Goal: Communication & Community: Answer question/provide support

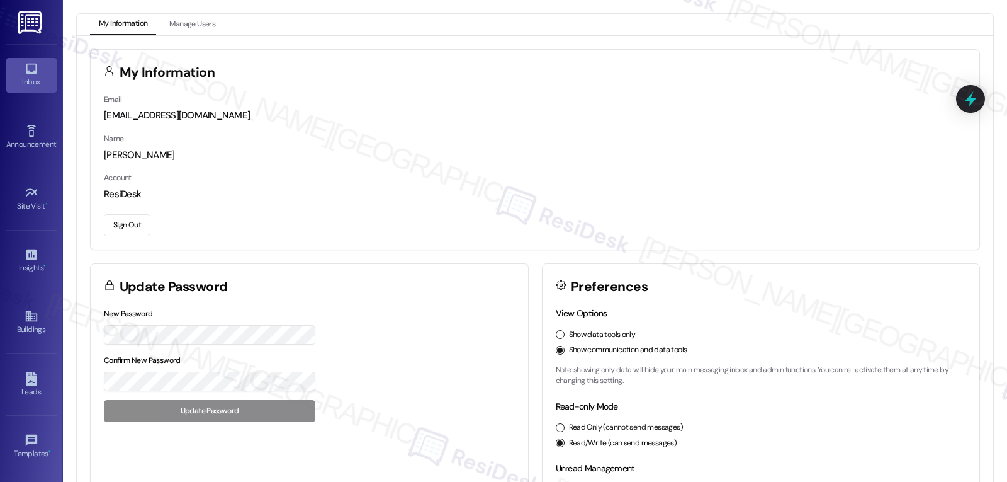
click at [28, 67] on icon at bounding box center [32, 69] width 14 height 14
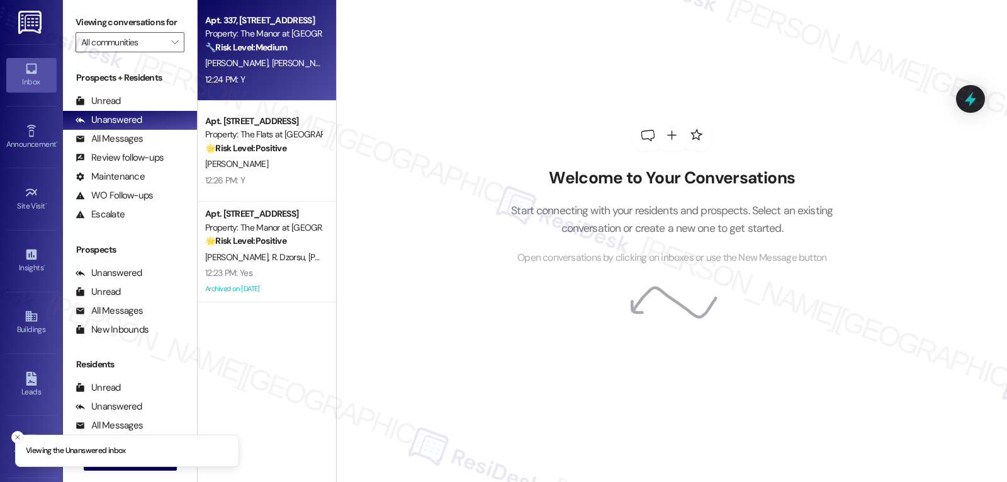
click at [272, 67] on span "[PERSON_NAME]" at bounding box center [303, 62] width 63 height 11
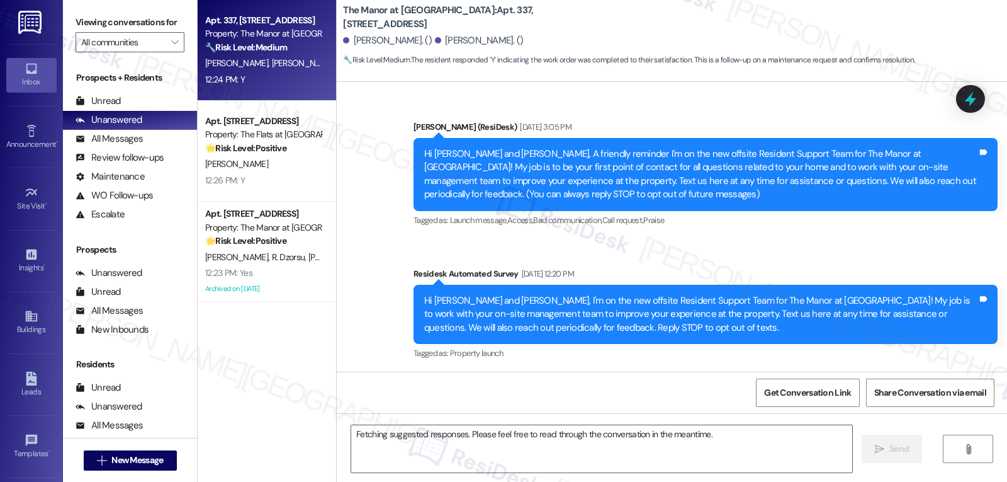
scroll to position [9399, 0]
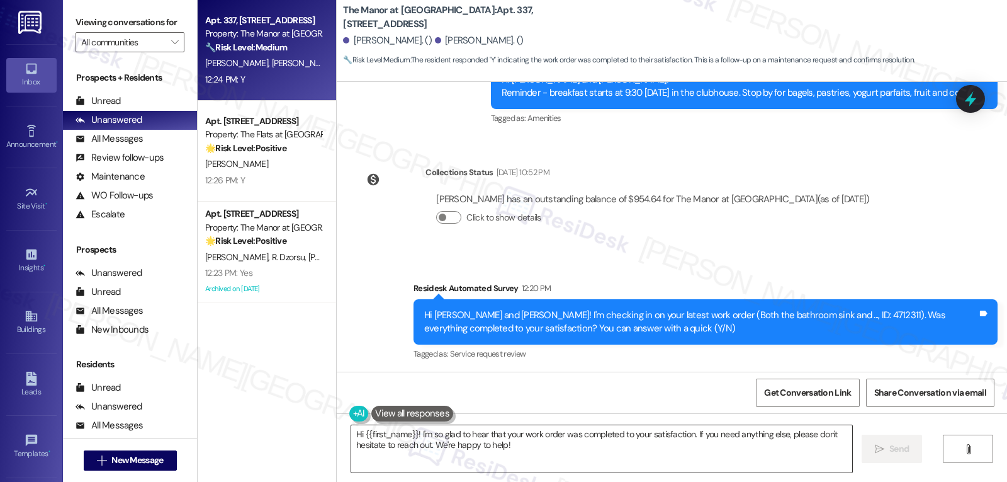
click at [578, 470] on textarea "Hi {{first_name}}! I'm so glad to hear that your work order was completed to yo…" at bounding box center [601, 448] width 501 height 47
drag, startPoint x: 368, startPoint y: 297, endPoint x: 339, endPoint y: 296, distance: 29.0
click at [346, 392] on div "Received via SMS [PERSON_NAME] 12:24 PM Y Tags and notes Tagged as: Positive re…" at bounding box center [404, 435] width 116 height 87
copy div "[PERSON_NAME]"
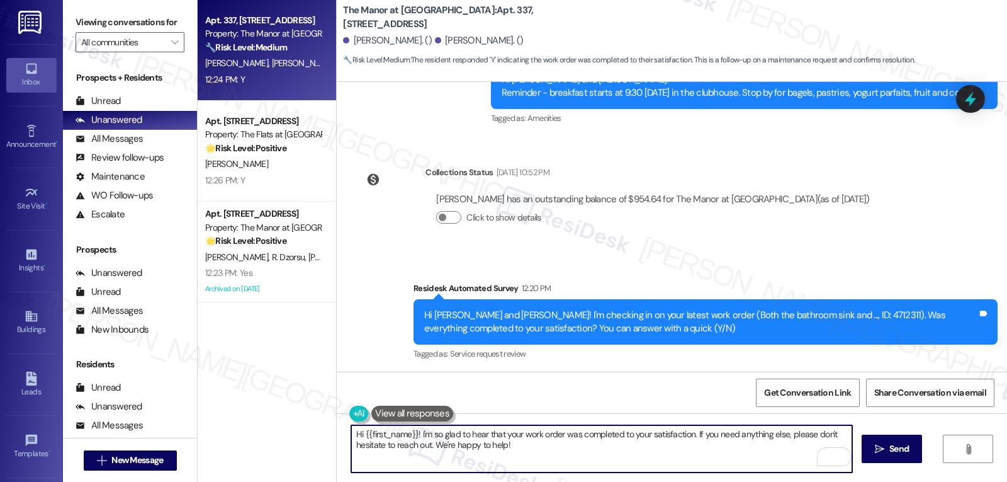
drag, startPoint x: 358, startPoint y: 436, endPoint x: 406, endPoint y: 433, distance: 48.5
click at [406, 433] on textarea "Hi {{first_name}}! I'm so glad to hear that your work order was completed to yo…" at bounding box center [601, 448] width 501 height 47
paste textarea "[PERSON_NAME]"
click at [521, 454] on textarea "Hi [PERSON_NAME]! I'm so glad to hear that your work order was completed to you…" at bounding box center [601, 448] width 501 height 47
type textarea "Hi [PERSON_NAME]! I'm so glad to hear that your work order was completed to you…"
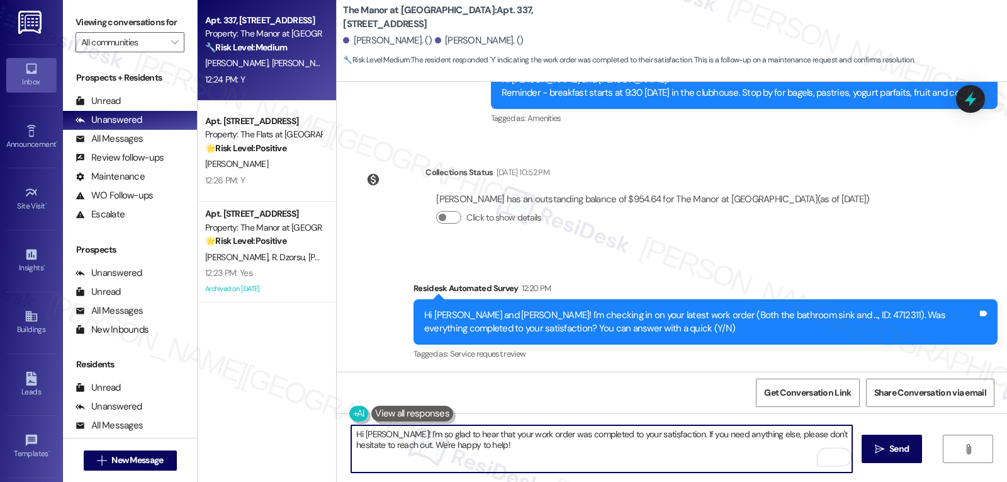
click at [923, 458] on div "Hi [PERSON_NAME]! I'm so glad to hear that your work order was completed to you…" at bounding box center [672, 460] width 670 height 94
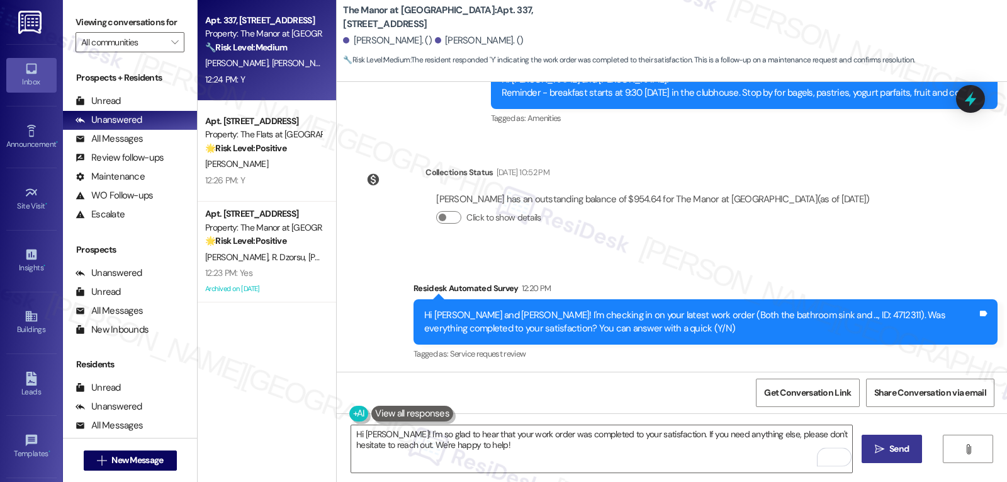
click at [913, 458] on button " Send" at bounding box center [892, 448] width 61 height 28
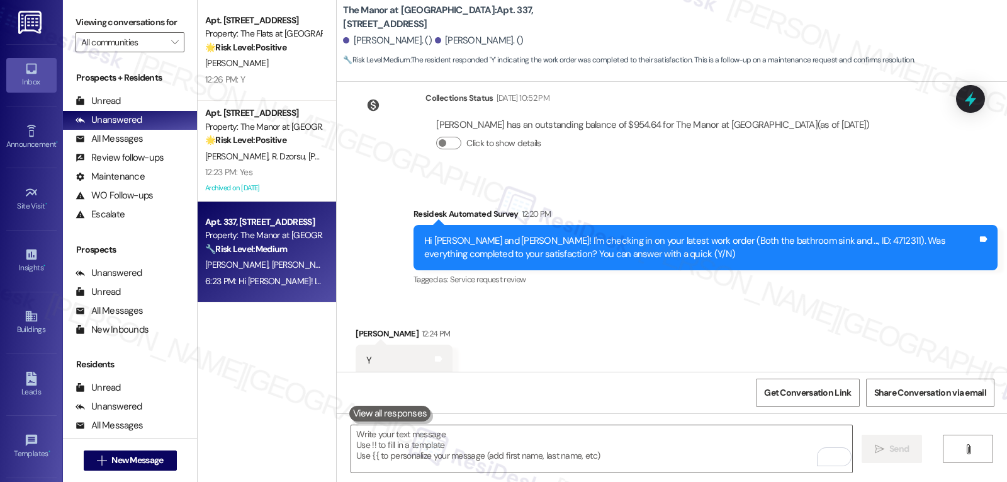
scroll to position [9501, 0]
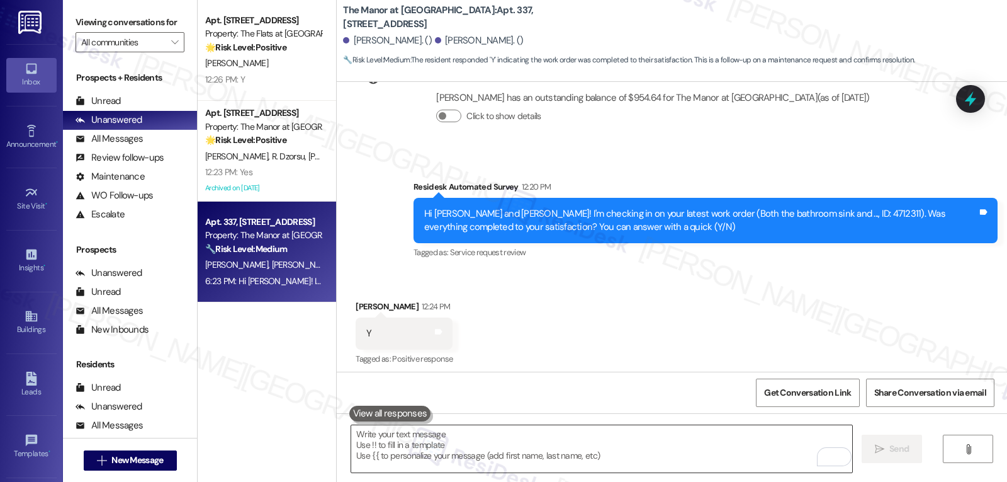
click at [430, 449] on textarea "To enrich screen reader interactions, please activate Accessibility in Grammarl…" at bounding box center [601, 448] width 501 height 47
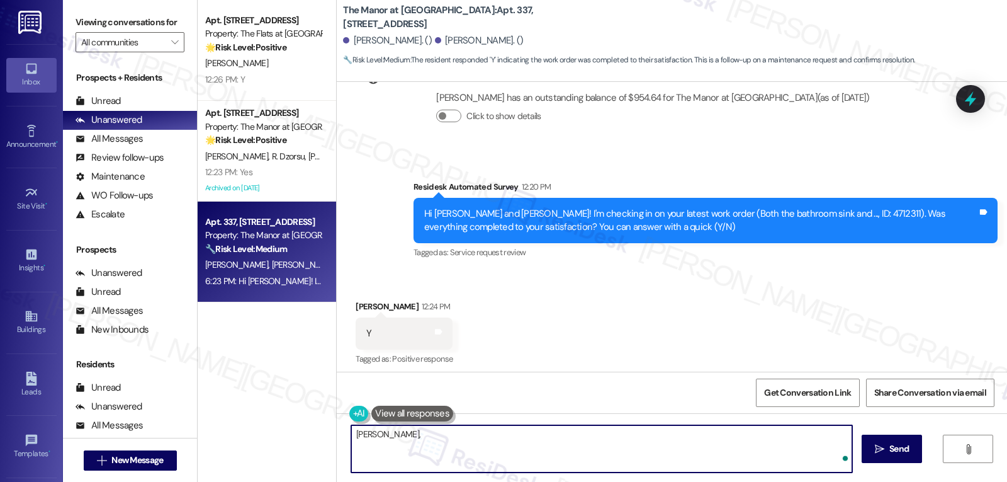
paste textarea "I’ve been meaning to check in—how has your experience at {{property}} been so f…"
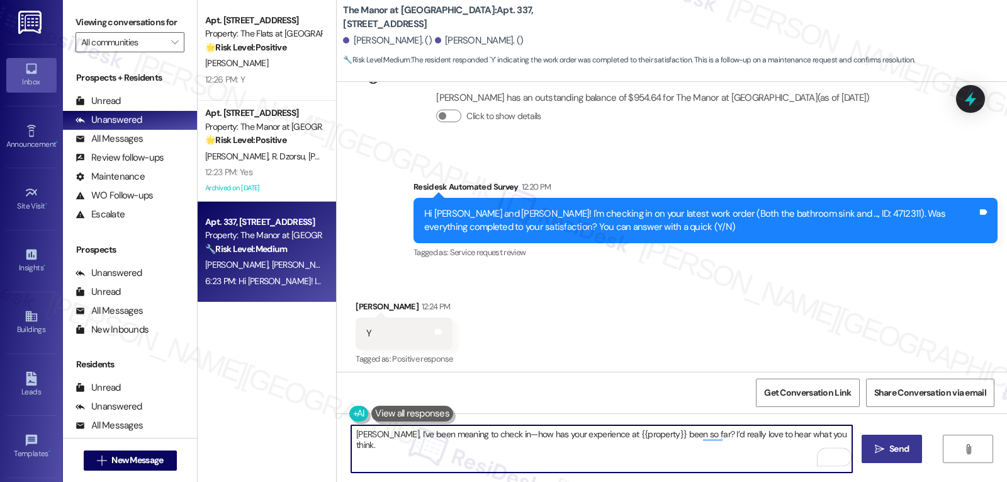
type textarea "[PERSON_NAME], I’ve been meaning to check in—how has your experience at {{prope…"
click at [901, 449] on span "Send" at bounding box center [899, 448] width 20 height 13
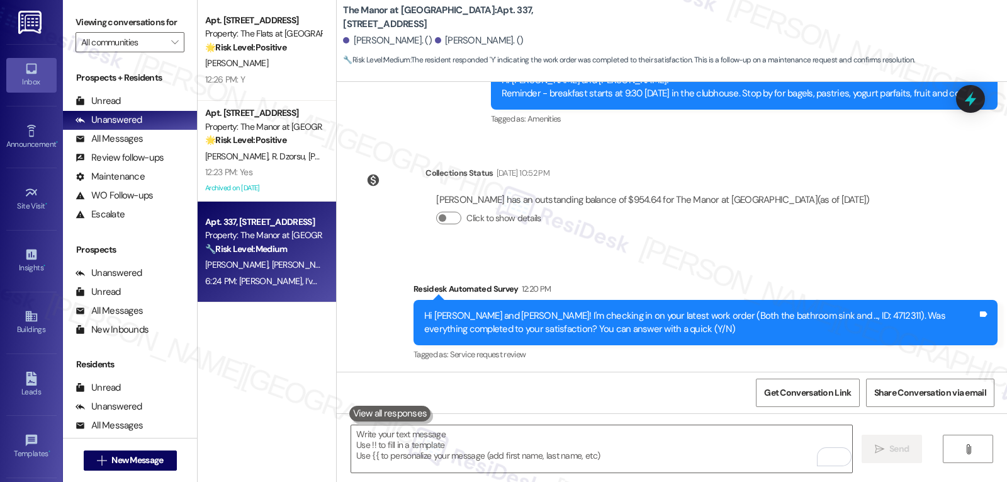
scroll to position [9588, 0]
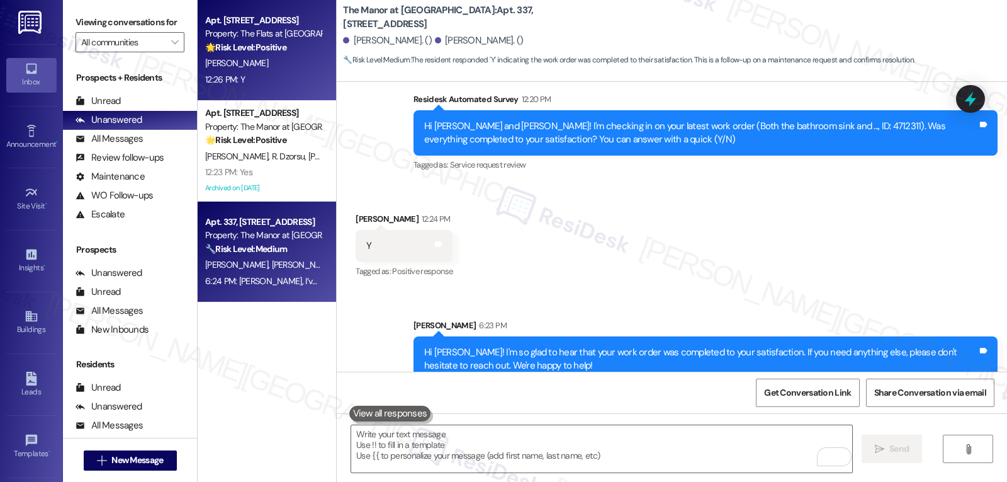
click at [291, 81] on div "12:26 PM: Y 12:26 PM: Y" at bounding box center [263, 80] width 119 height 16
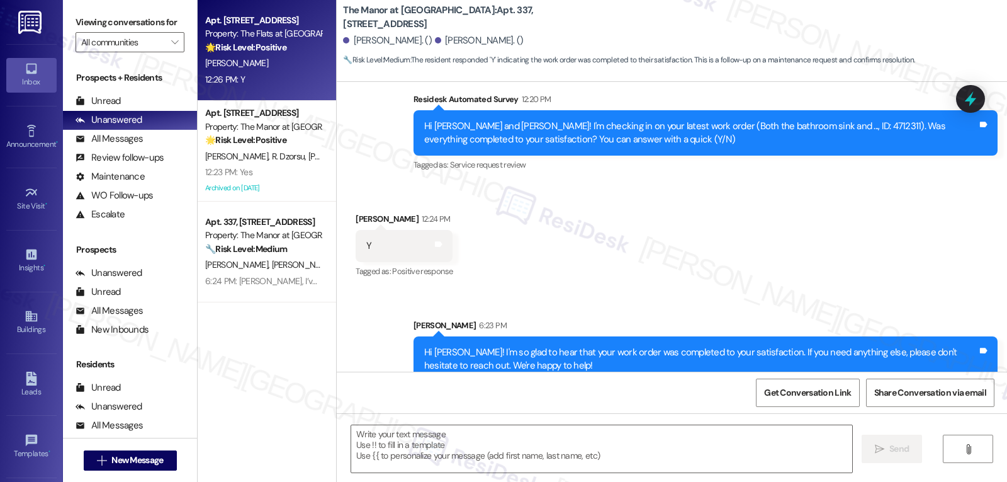
type textarea "Fetching suggested responses. Please feel free to read through the conversation…"
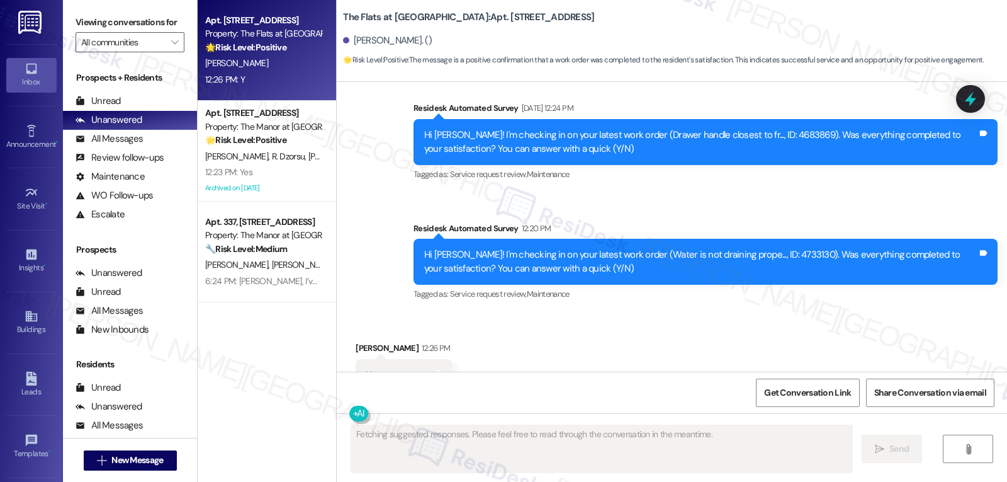
scroll to position [7230, 0]
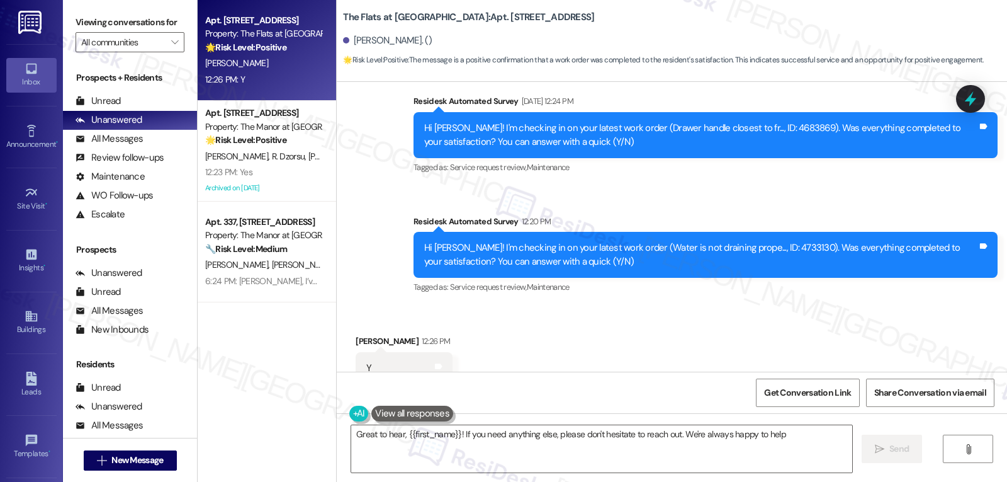
type textarea "Great to hear, {{first_name}}! If you need anything else, please don't hesitate…"
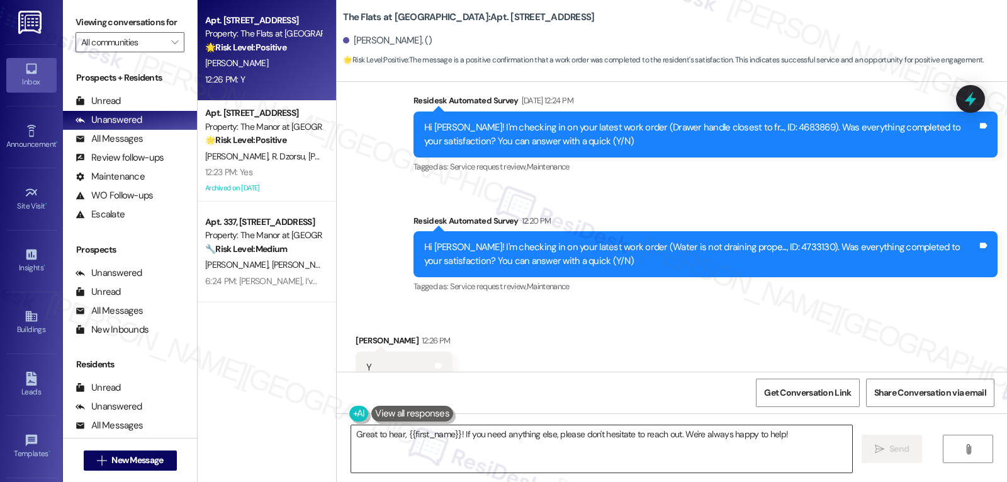
click at [787, 441] on textarea "Great to hear, {{first_name}}! If you need anything else, please don't hesitate…" at bounding box center [601, 448] width 501 height 47
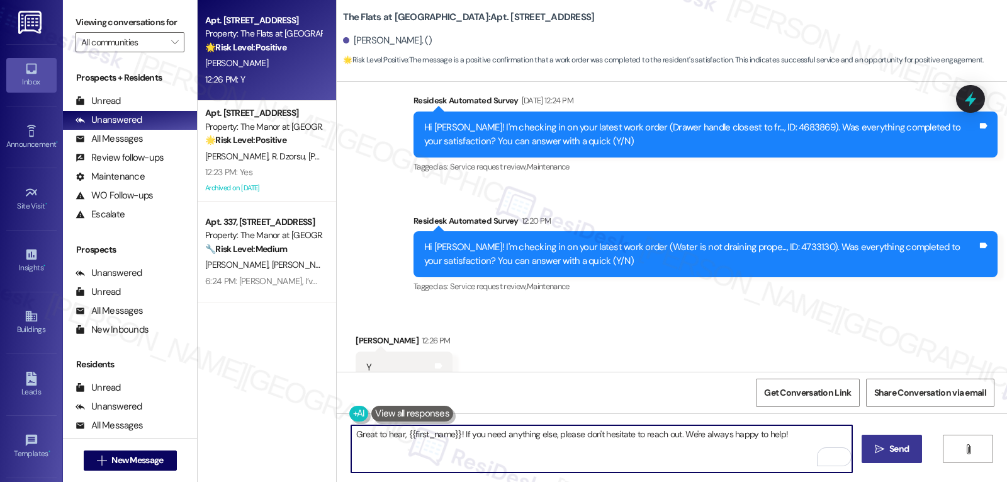
click at [879, 456] on button " Send" at bounding box center [892, 448] width 61 height 28
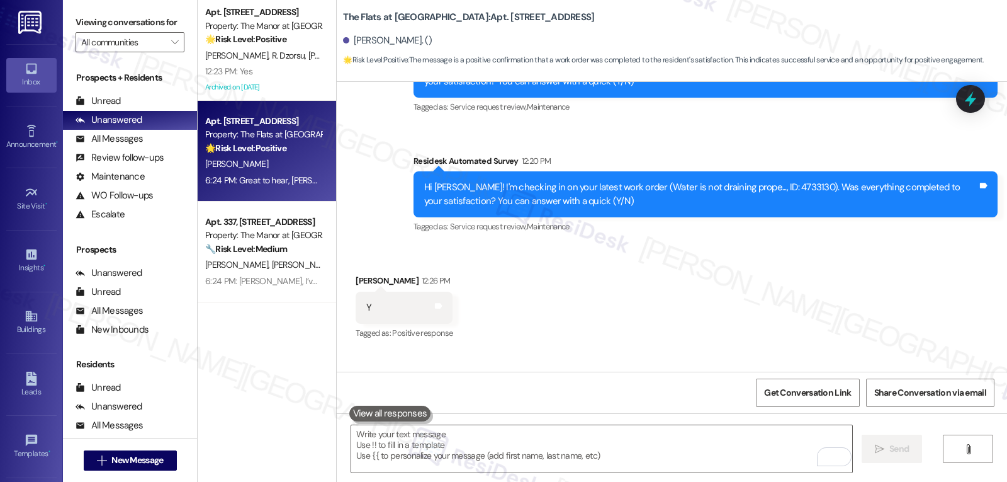
scroll to position [7319, 0]
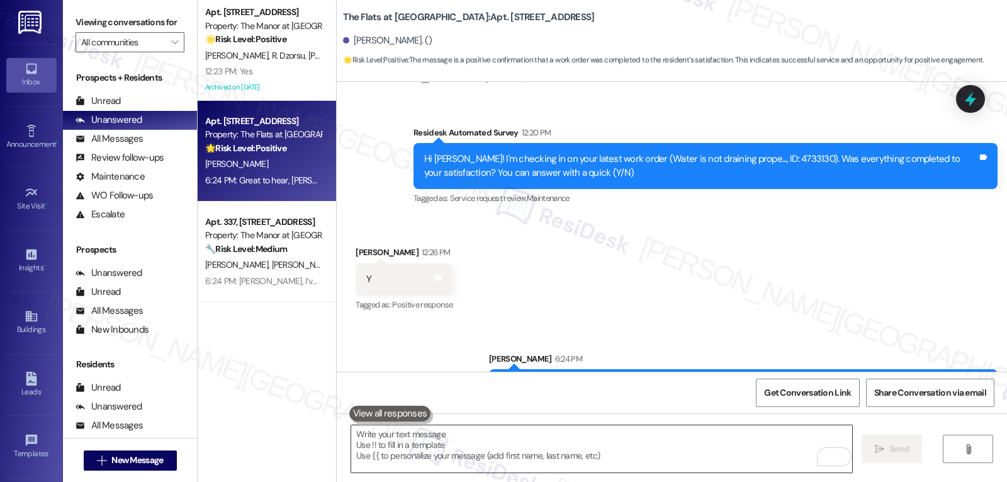
click at [442, 453] on textarea "To enrich screen reader interactions, please activate Accessibility in Grammarl…" at bounding box center [601, 448] width 501 height 47
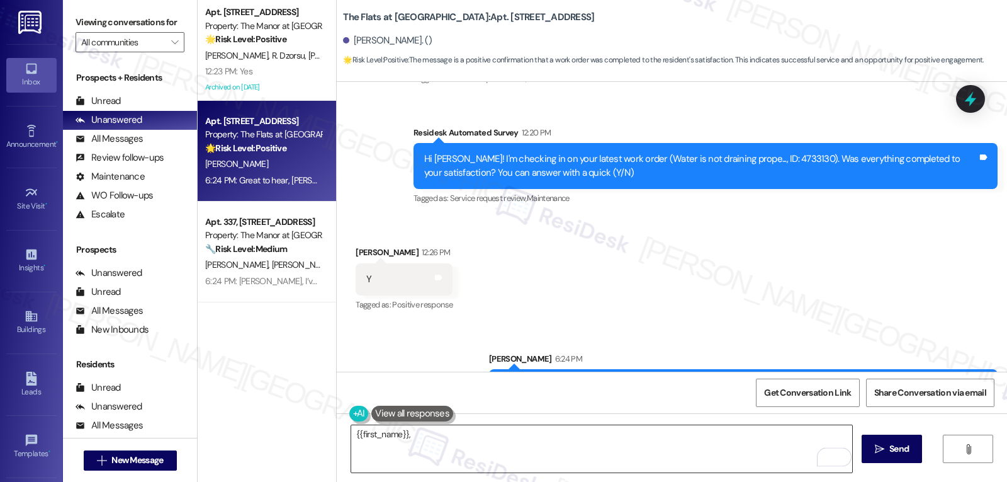
click at [523, 443] on textarea "{{first_name}}," at bounding box center [601, 448] width 501 height 47
paste textarea "how’s everything going for you at {{property}}? Has it met your expectations so…"
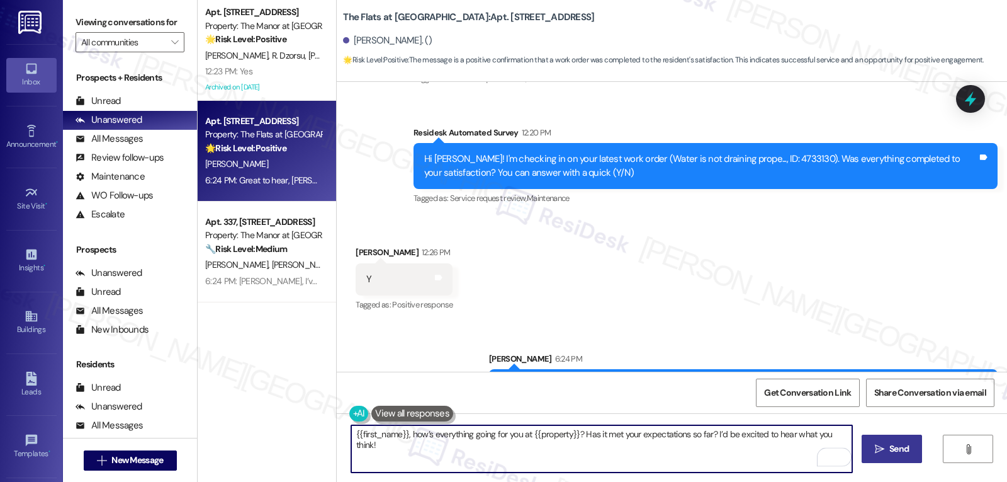
type textarea "{{first_name}}, how’s everything going for you at {{property}}? Has it met your…"
click at [891, 445] on span "Send" at bounding box center [899, 448] width 20 height 13
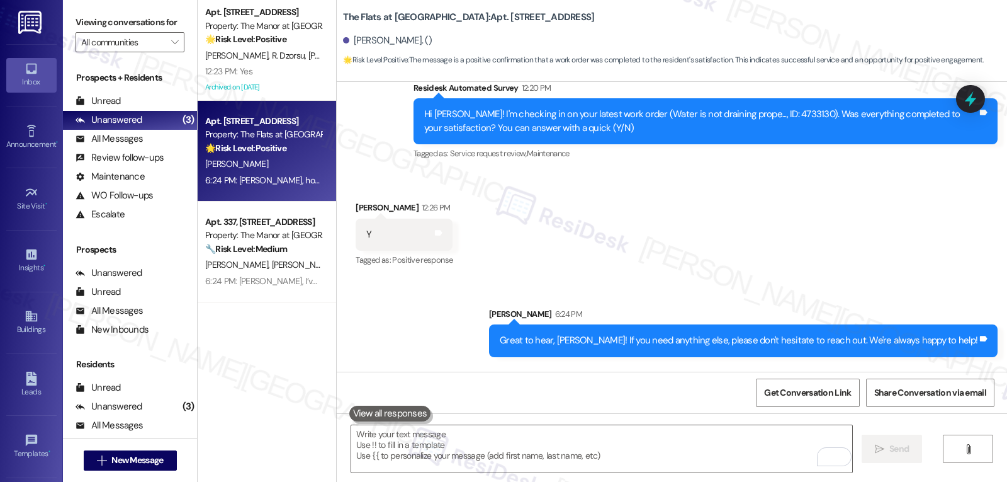
scroll to position [7406, 0]
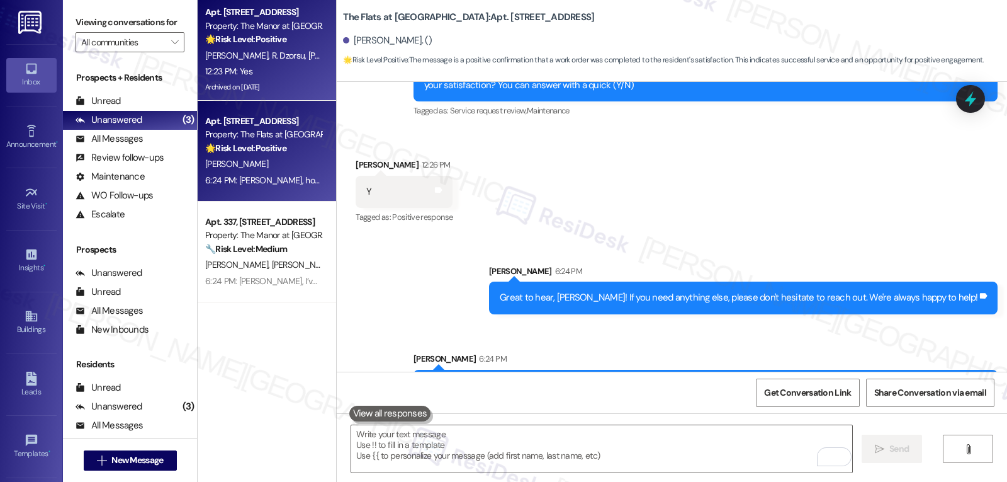
click at [267, 72] on div "12:23 PM: Yes 12:23 PM: Yes" at bounding box center [263, 72] width 119 height 16
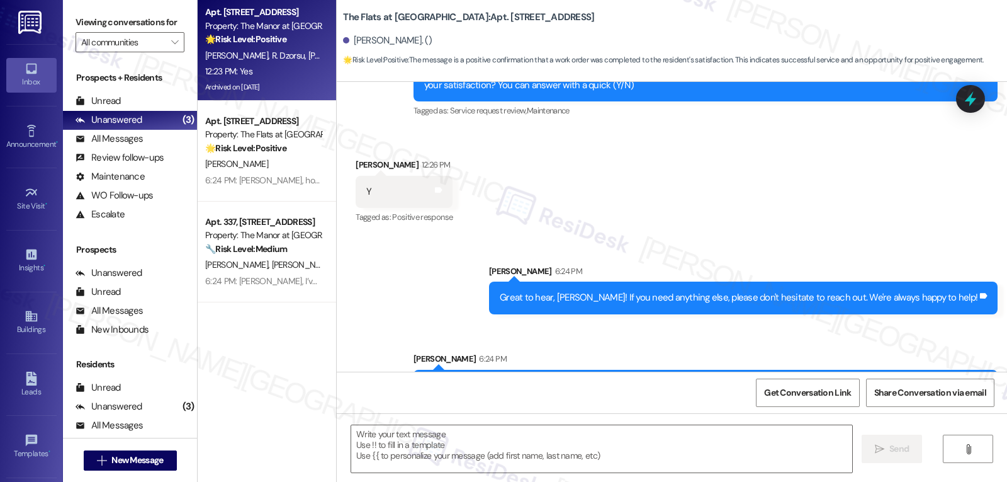
type textarea "Fetching suggested responses. Please feel free to read through the conversation…"
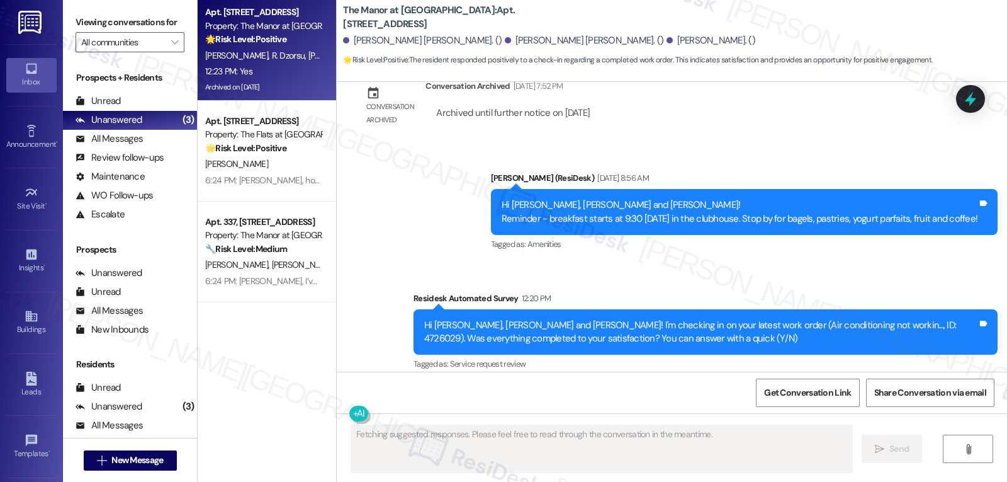
scroll to position [3797, 0]
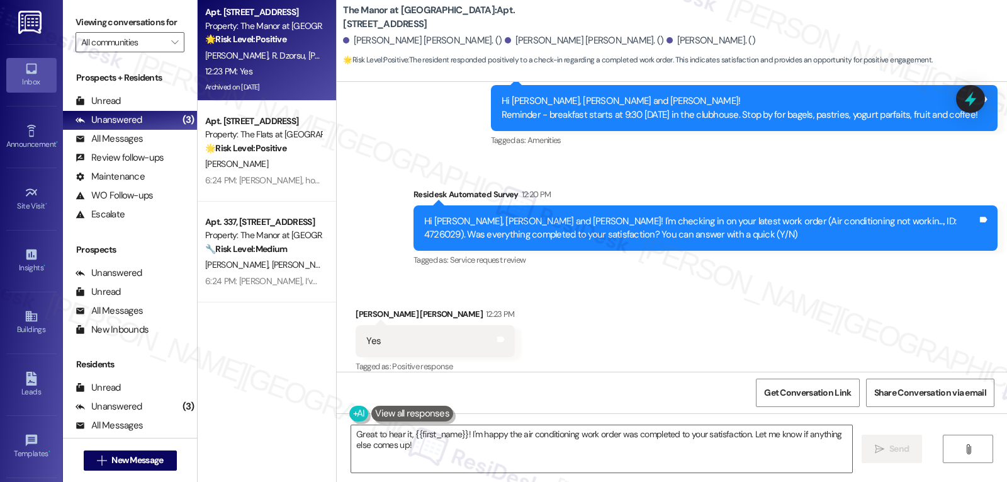
click at [356, 307] on div "[PERSON_NAME] [PERSON_NAME] 12:23 PM" at bounding box center [435, 316] width 159 height 18
copy div "[PERSON_NAME]"
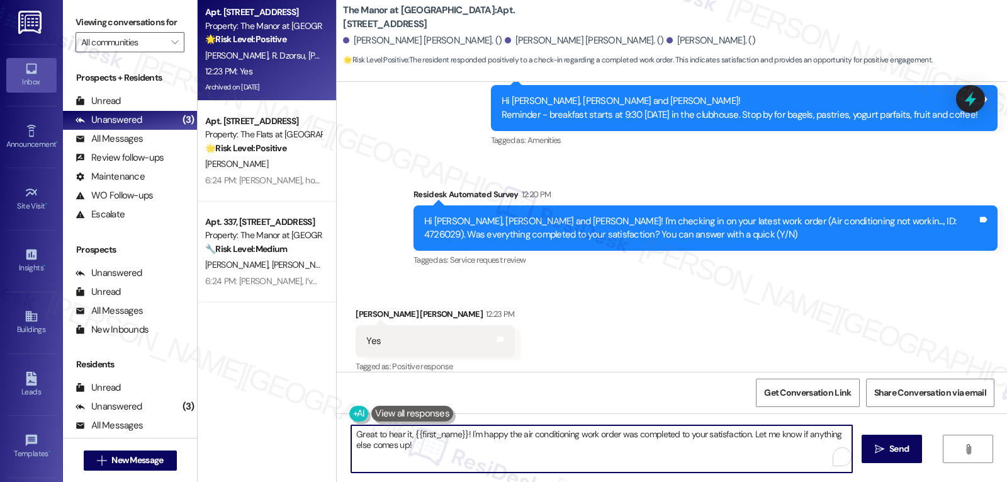
drag, startPoint x: 407, startPoint y: 434, endPoint x: 487, endPoint y: 449, distance: 81.5
click at [458, 435] on textarea "Great to hear it, {{first_name}}! I'm happy the air conditioning work order was…" at bounding box center [601, 448] width 501 height 47
paste textarea "[PERSON_NAME]"
click at [595, 465] on textarea "Great to hear it, [PERSON_NAME]! I'm happy the air conditioning work order was …" at bounding box center [601, 448] width 501 height 47
click at [563, 457] on textarea "Great to hear it, [PERSON_NAME]! I'm happy the air conditioning work order was …" at bounding box center [601, 448] width 501 height 47
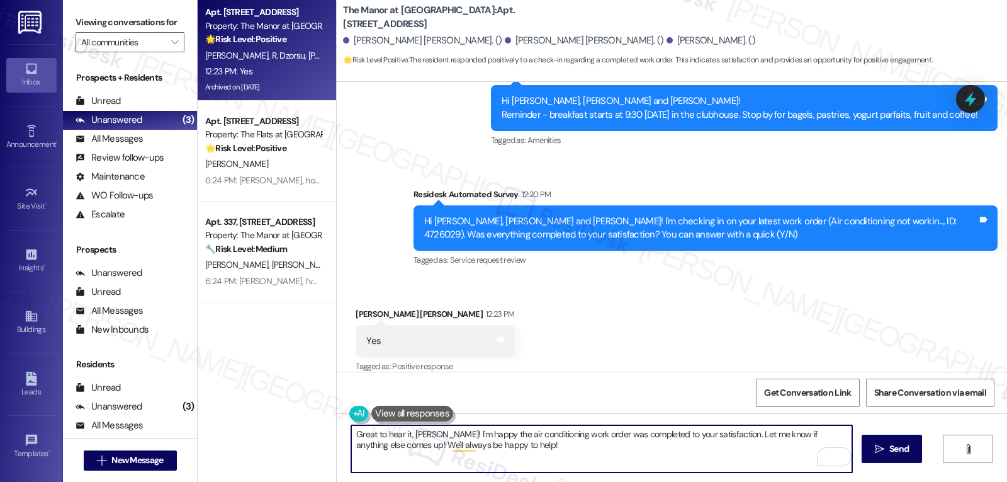
scroll to position [3797, 0]
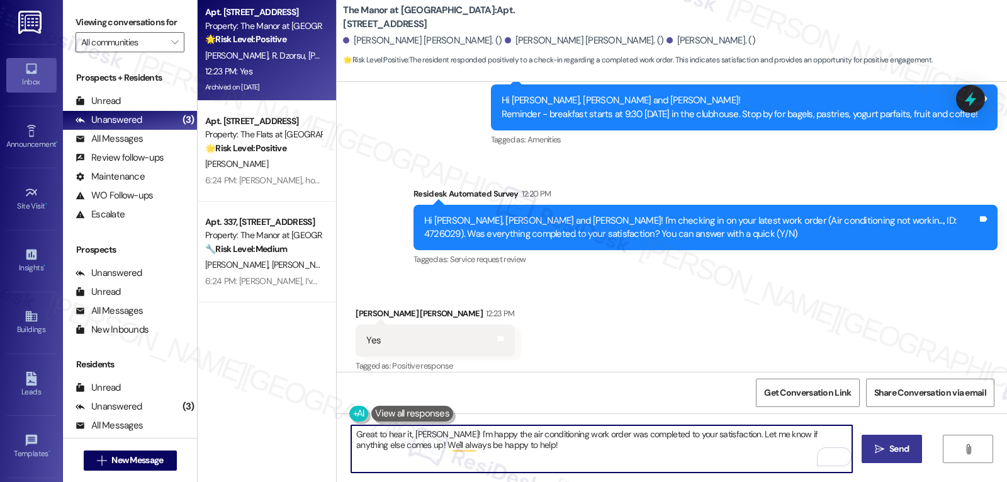
type textarea "Great to hear it, [PERSON_NAME]! I'm happy the air conditioning work order was …"
drag, startPoint x: 909, startPoint y: 453, endPoint x: 906, endPoint y: 443, distance: 9.8
click at [908, 453] on span "Send" at bounding box center [899, 448] width 25 height 13
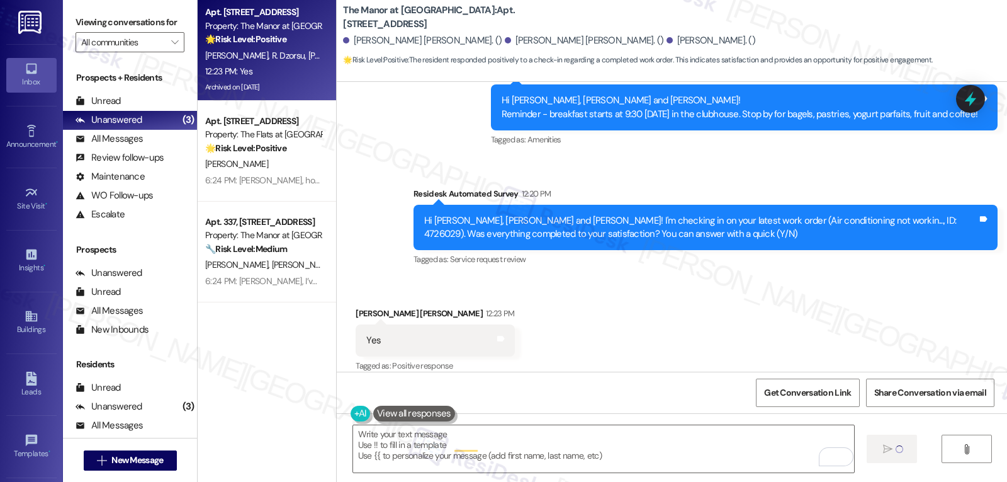
scroll to position [3797, 0]
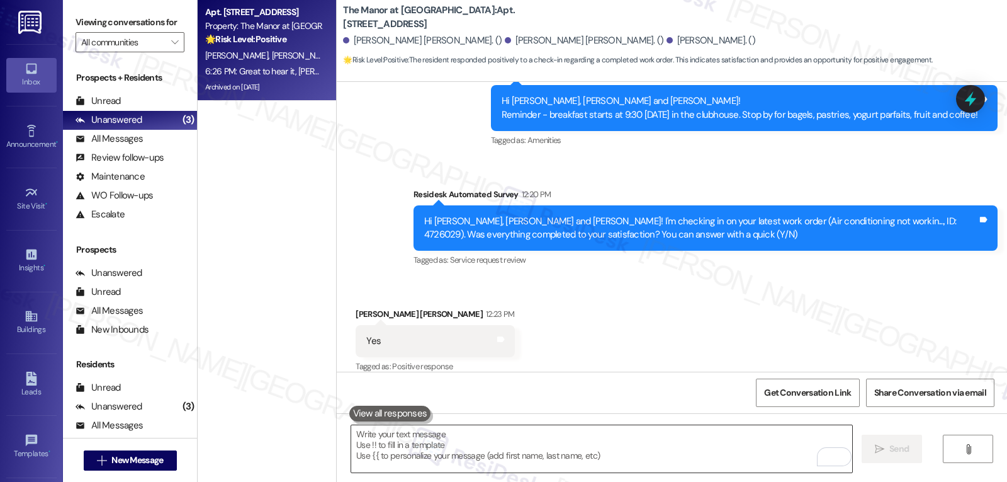
click at [452, 458] on textarea "To enrich screen reader interactions, please activate Accessibility in Grammarl…" at bounding box center [601, 448] width 501 height 47
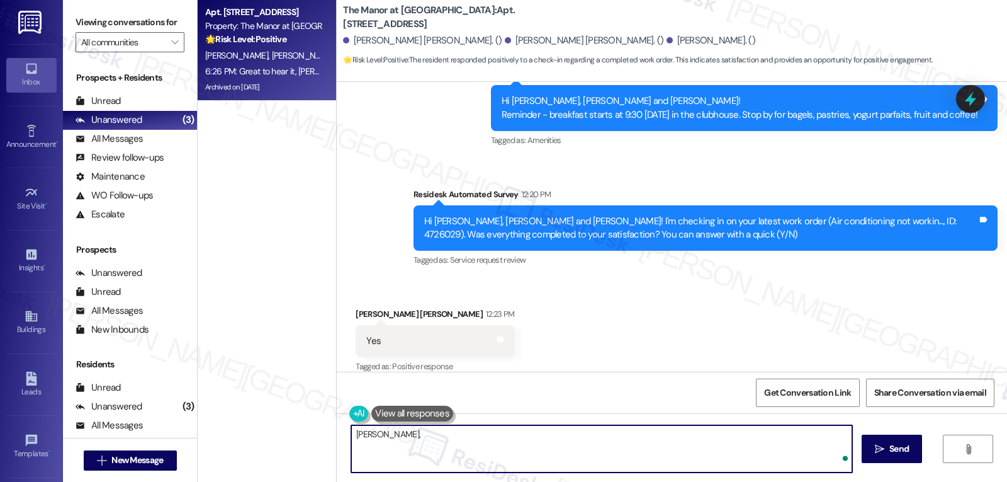
paste textarea "I hope you’ve been loving your time at {{property}}! Has it lived up to what yo…"
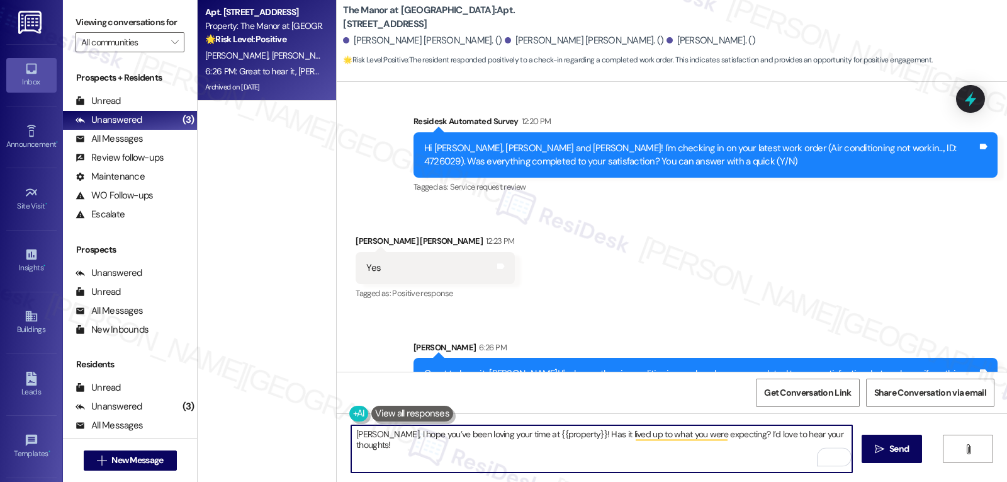
scroll to position [3899, 0]
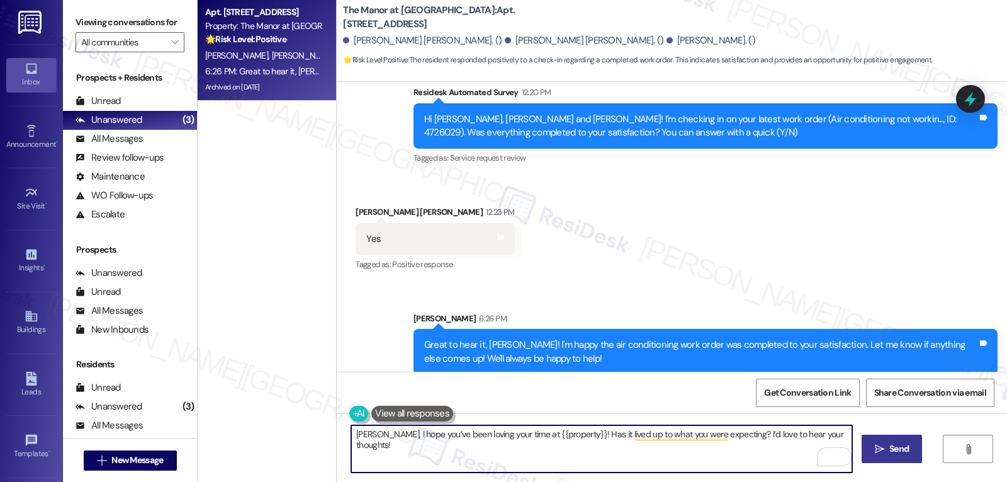
type textarea "[PERSON_NAME], I hope you’ve been loving your time at {{property}}! Has it live…"
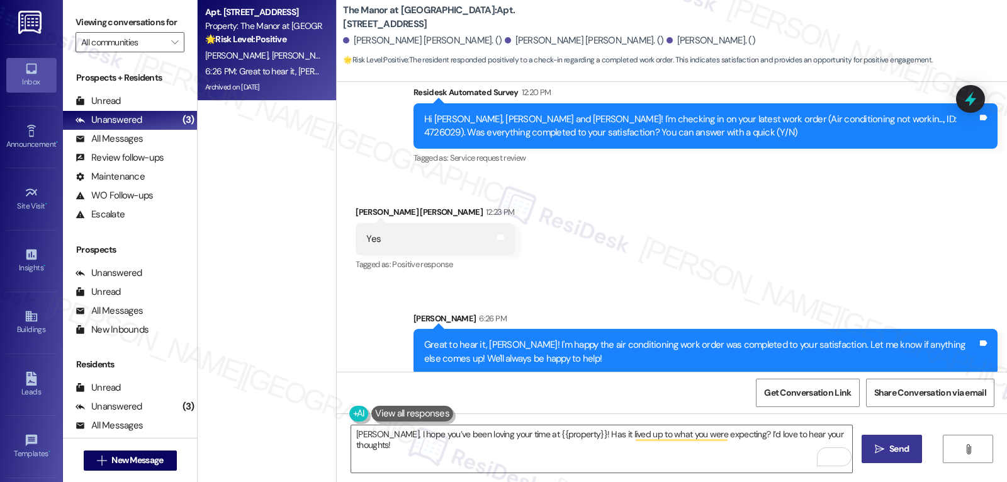
click at [901, 454] on span "Send" at bounding box center [899, 448] width 20 height 13
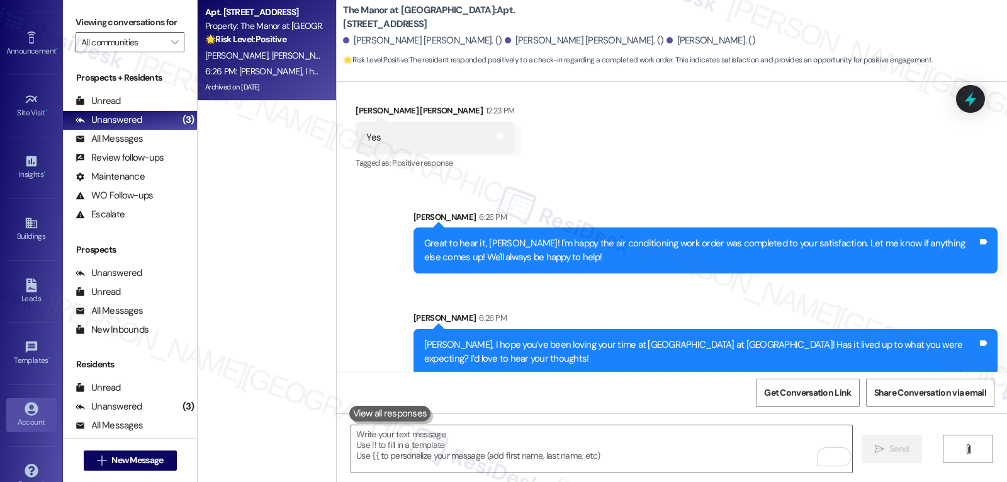
scroll to position [119, 0]
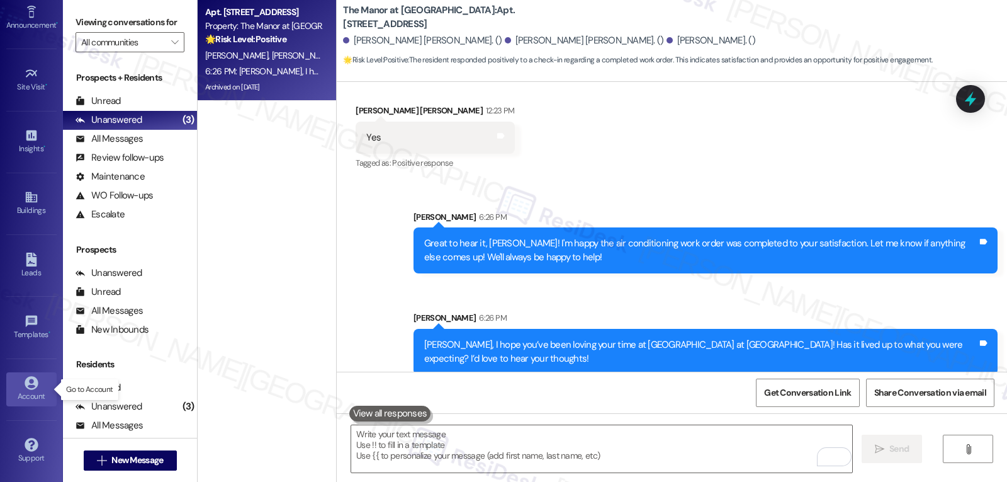
click at [38, 400] on div "Account" at bounding box center [31, 396] width 63 height 13
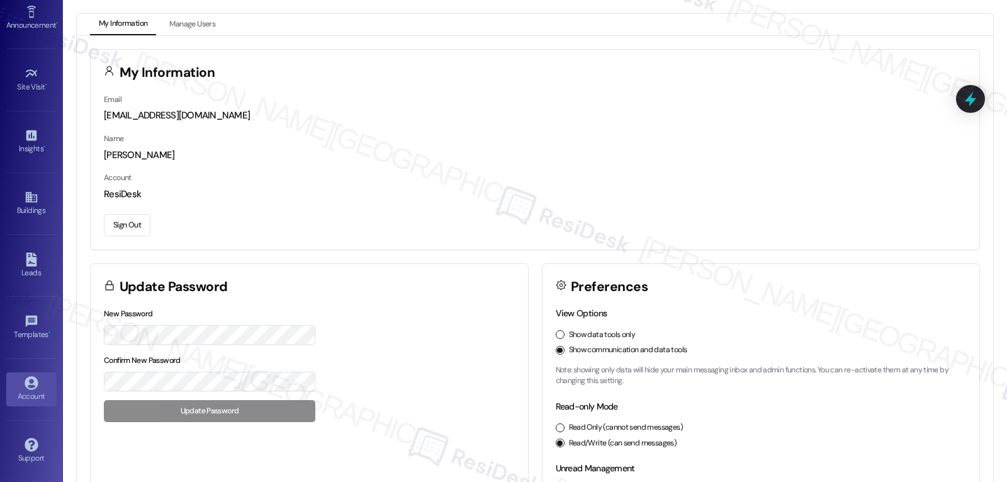
click at [112, 231] on button "Sign Out" at bounding box center [127, 225] width 47 height 22
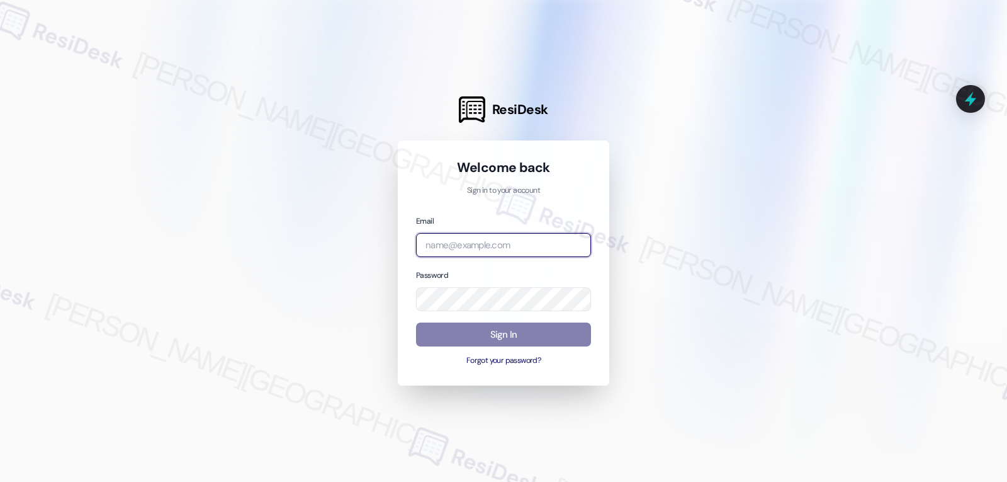
click at [491, 240] on input "email" at bounding box center [503, 245] width 175 height 25
click at [512, 240] on input "email" at bounding box center [503, 245] width 175 height 25
paste input "[EMAIL_ADDRESS][DOMAIN_NAME]"
type input "[EMAIL_ADDRESS][DOMAIN_NAME]"
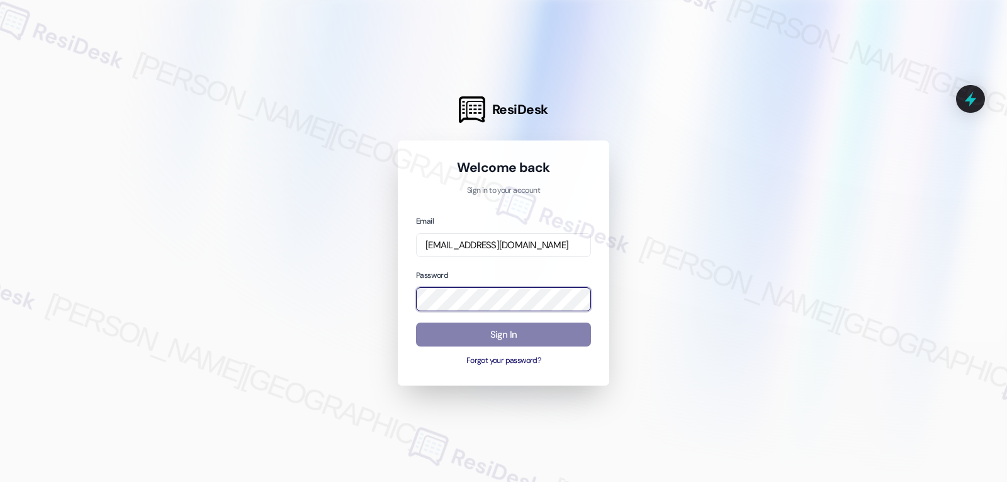
scroll to position [0, 0]
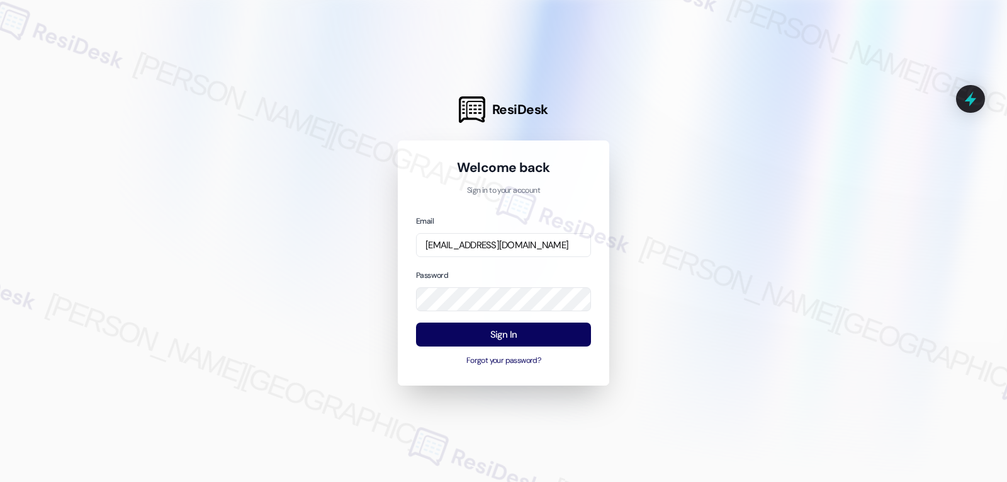
click at [285, 234] on div at bounding box center [503, 241] width 1007 height 482
click at [550, 337] on button "Sign In" at bounding box center [503, 334] width 175 height 25
